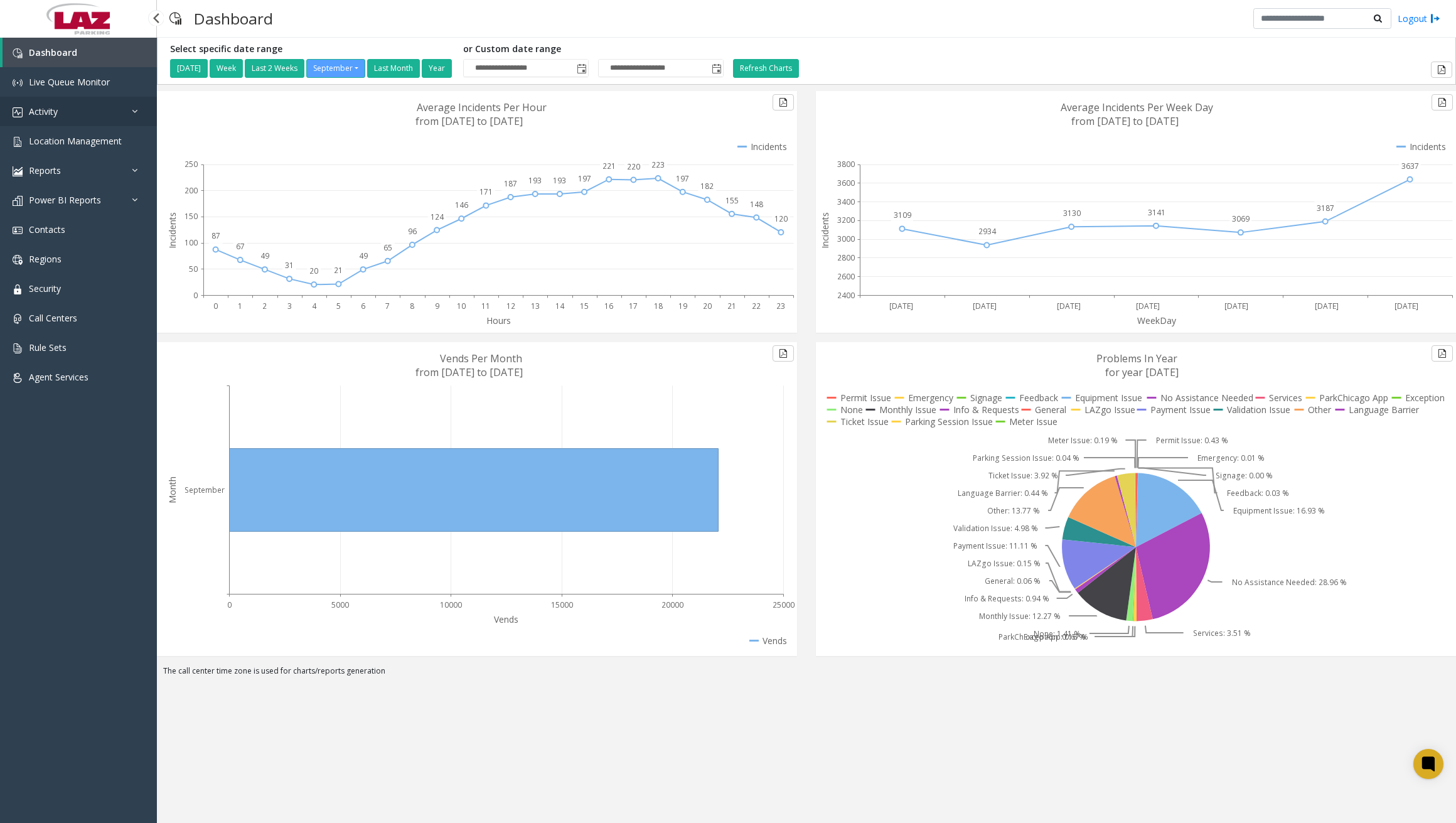
click at [76, 112] on link "Activity" at bounding box center [78, 111] width 157 height 29
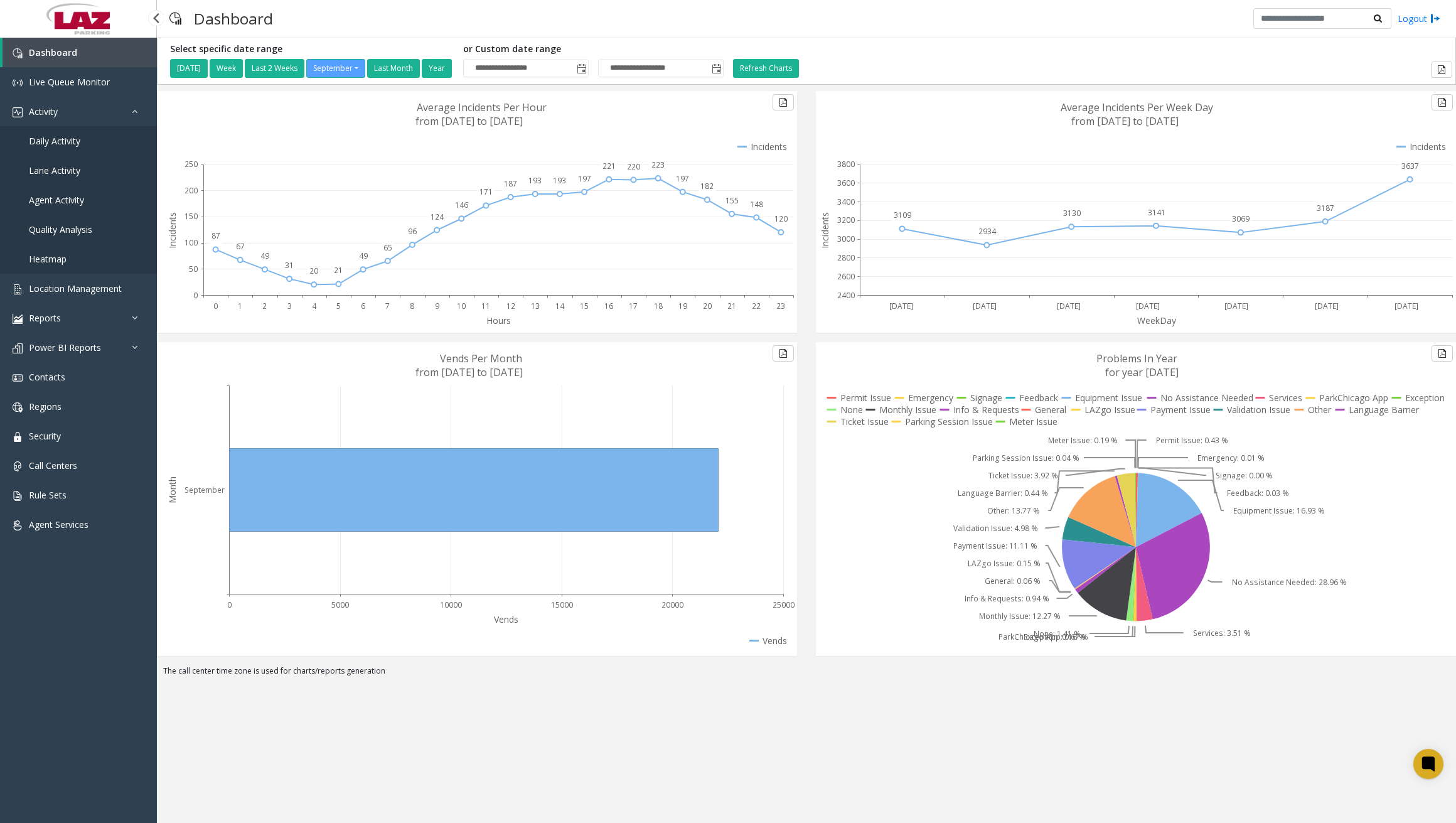
click at [68, 140] on span "Daily Activity" at bounding box center [55, 141] width 52 height 12
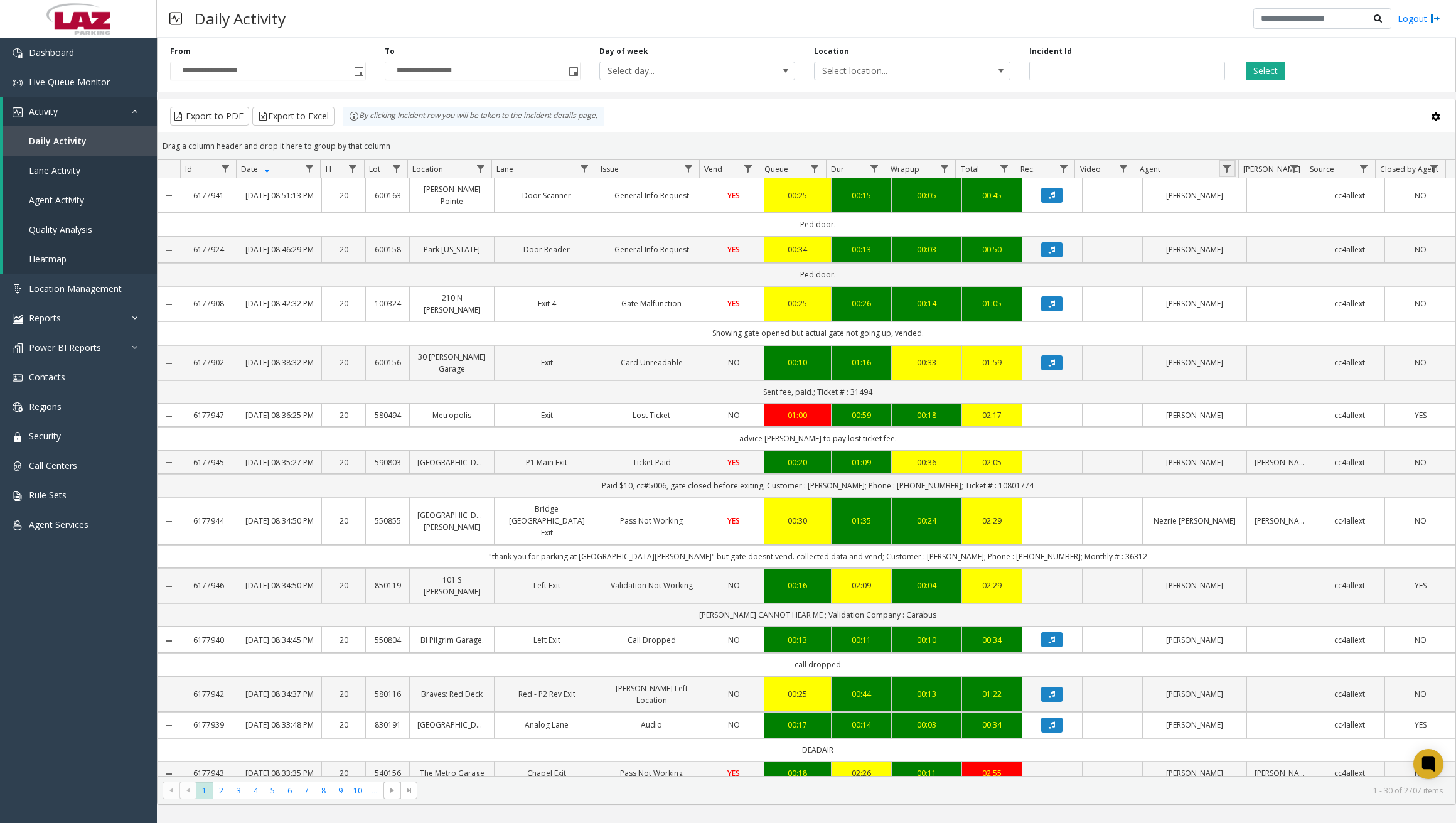
click at [1233, 170] on link "Data table" at bounding box center [1227, 168] width 17 height 17
click at [1246, 222] on input "Agent Filter" at bounding box center [1281, 223] width 106 height 22
type input "*******"
click at [1327, 334] on button "Filter" at bounding box center [1309, 340] width 52 height 27
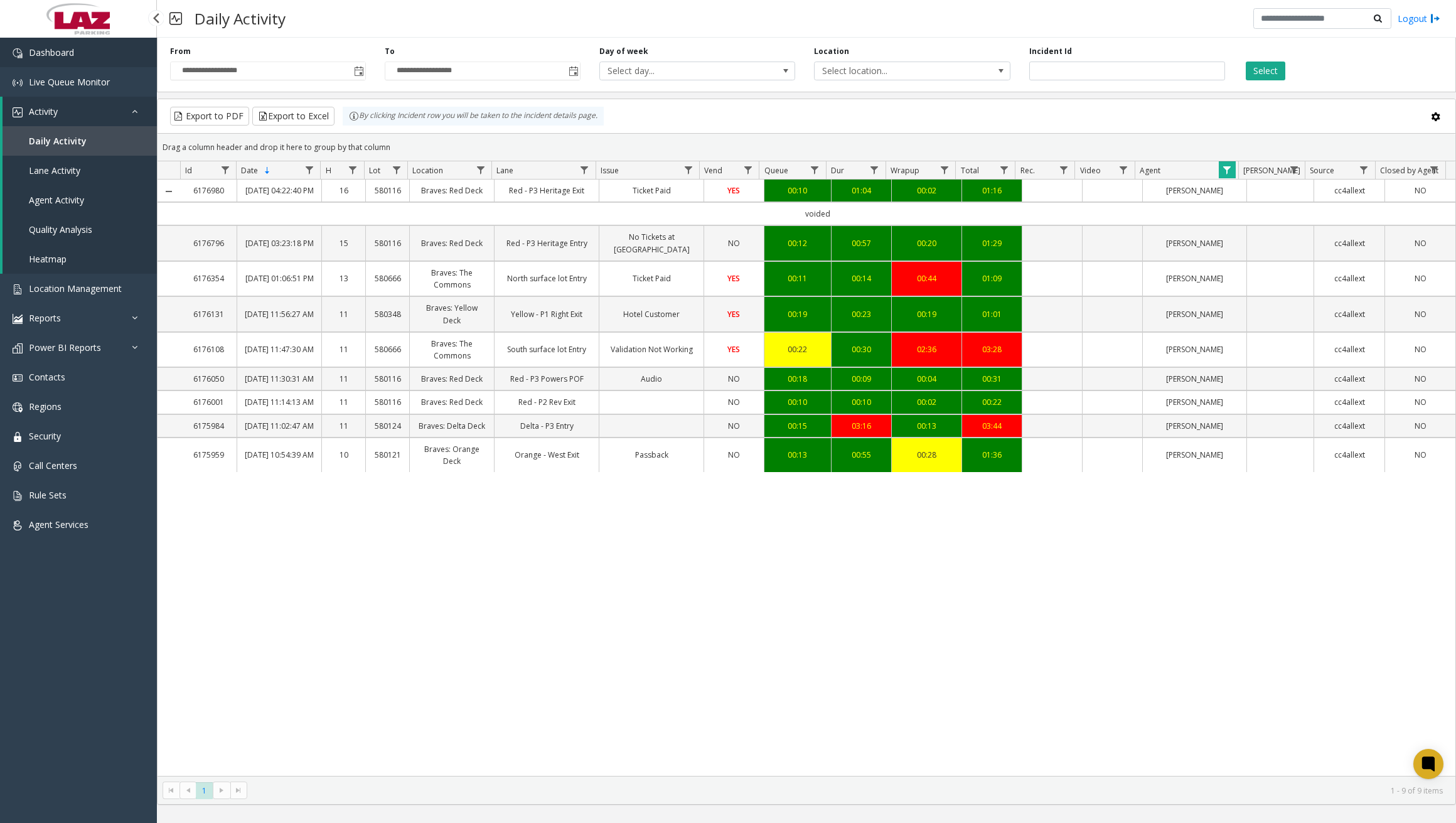
click at [96, 53] on link "Dashboard" at bounding box center [78, 52] width 157 height 29
